Goal: Complete application form

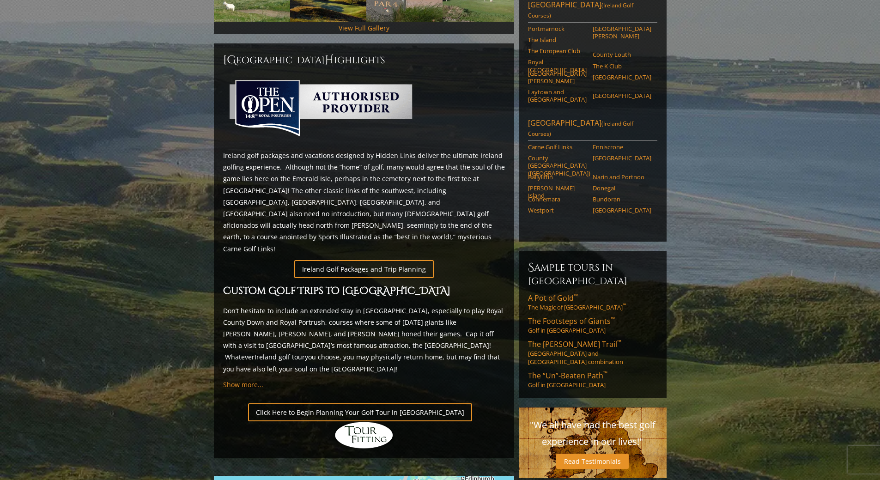
scroll to position [366, 0]
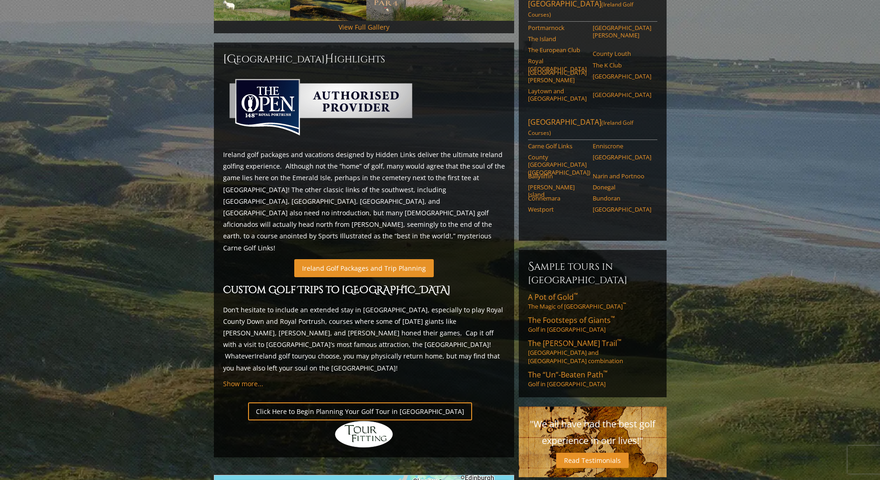
click at [358, 259] on link "Ireland Golf Packages and Trip Planning" at bounding box center [363, 268] width 139 height 18
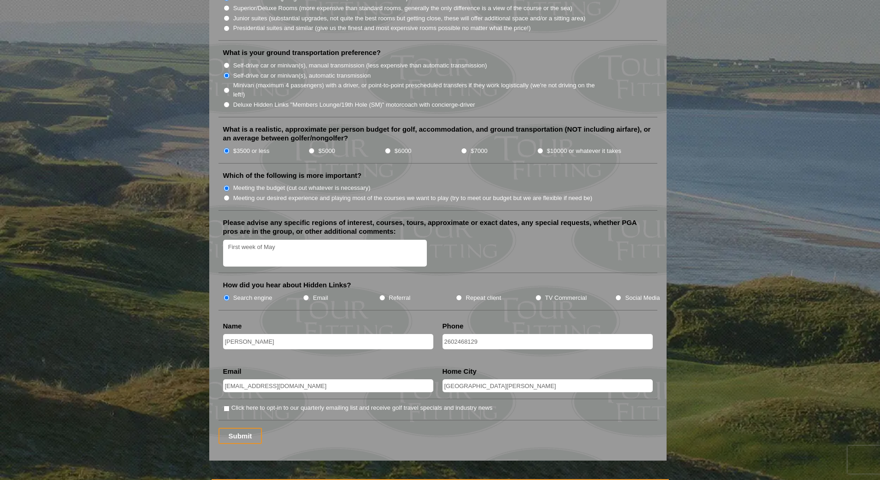
scroll to position [1011, 0]
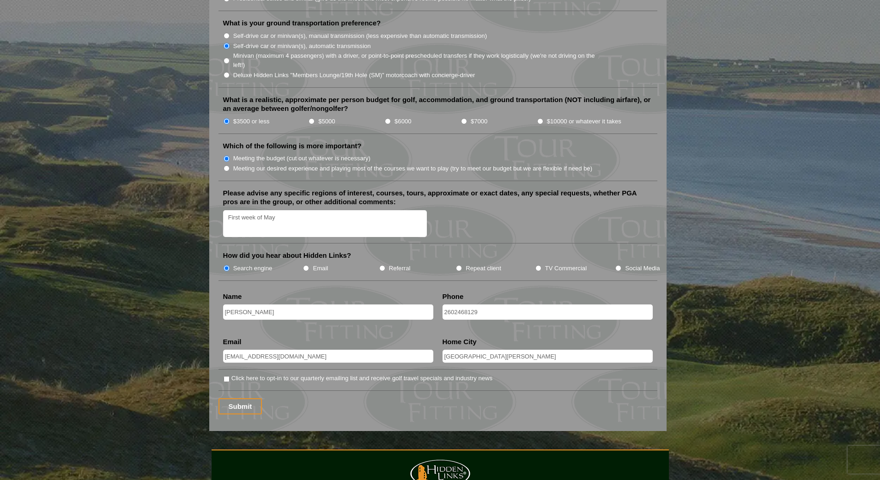
click at [227, 376] on input "Click here to opt-in to our quarterly emailing list and receive golf travel spe…" at bounding box center [227, 379] width 6 height 6
checkbox input "true"
click at [231, 398] on input "Submit" at bounding box center [240, 406] width 44 height 16
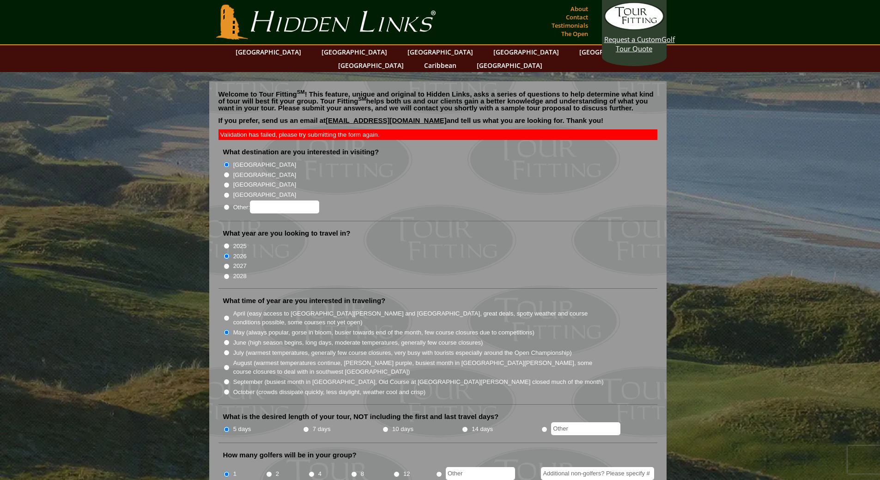
scroll to position [1011, 0]
